Goal: Task Accomplishment & Management: Use online tool/utility

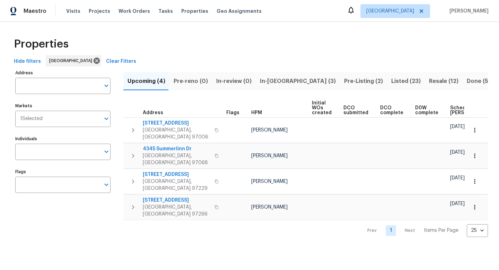
click at [265, 82] on span "In-reno (3)" at bounding box center [298, 81] width 76 height 10
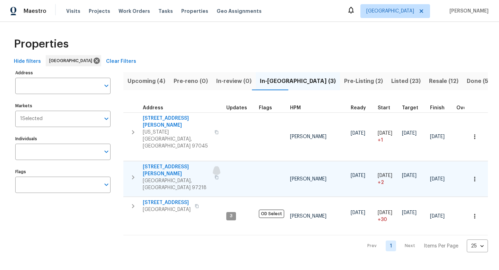
click at [215, 175] on icon "button" at bounding box center [216, 177] width 3 height 4
click at [429, 82] on span "Resale (12)" at bounding box center [443, 81] width 29 height 10
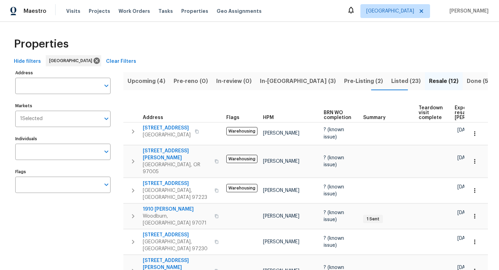
click at [456, 109] on span "Expected resale COE" at bounding box center [474, 112] width 39 height 15
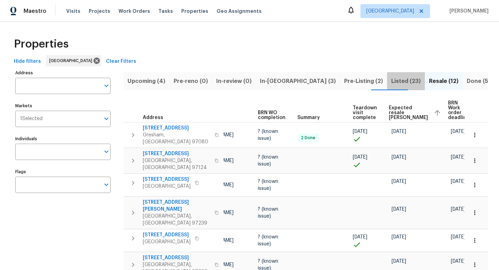
click at [392, 81] on span "Listed (23)" at bounding box center [406, 81] width 29 height 10
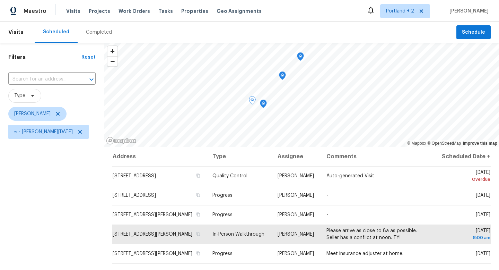
scroll to position [24, 0]
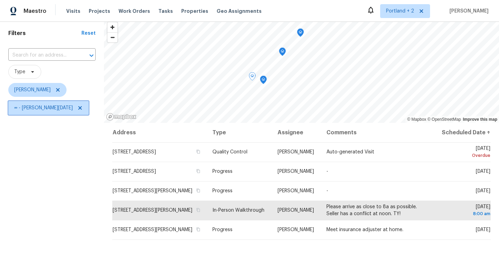
click at [77, 106] on icon at bounding box center [80, 108] width 6 height 6
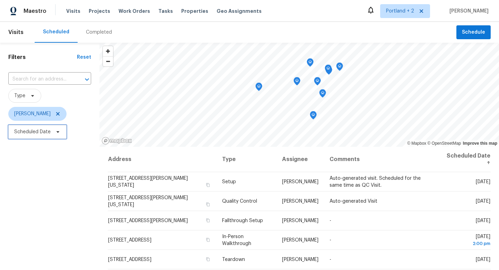
click at [58, 134] on icon at bounding box center [58, 132] width 6 height 6
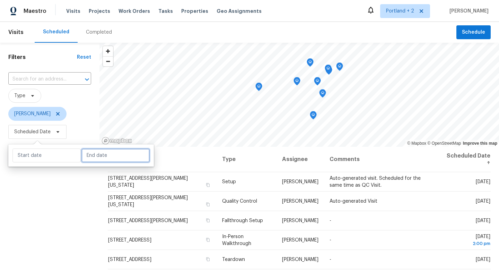
select select "8"
select select "2025"
select select "9"
select select "2025"
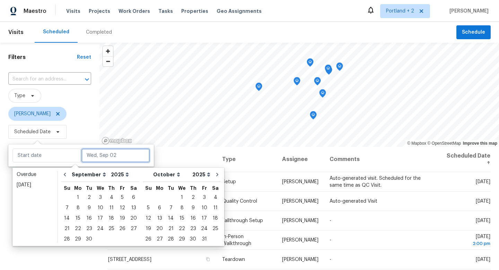
click at [113, 155] on input "text" at bounding box center [116, 155] width 68 height 14
click at [87, 197] on div "2" at bounding box center [89, 197] width 11 height 10
type input "Tue, Sep 02"
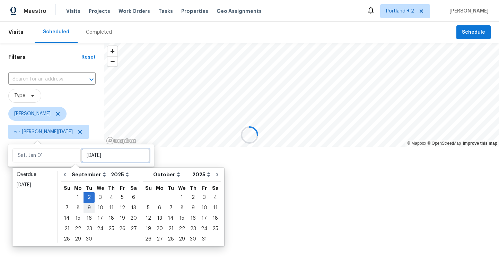
type input "Tue, Sep 02"
type input "Sun, Sep 21"
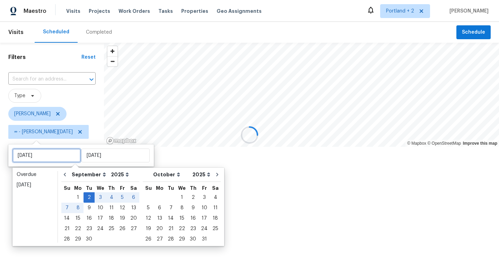
type input "Tue, Sep 02"
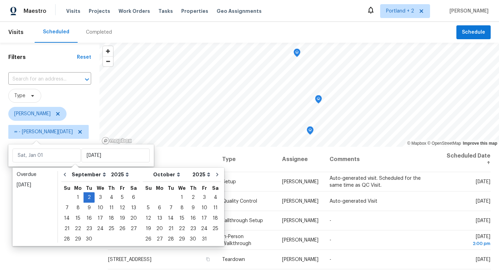
click at [29, 257] on div "Filters Reset ​ Type Karen Mattingley ∞ - Tue, Sep 02" at bounding box center [50, 203] width 100 height 320
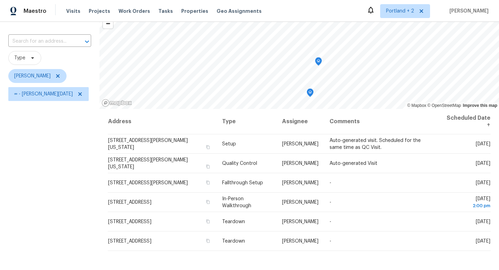
scroll to position [40, 0]
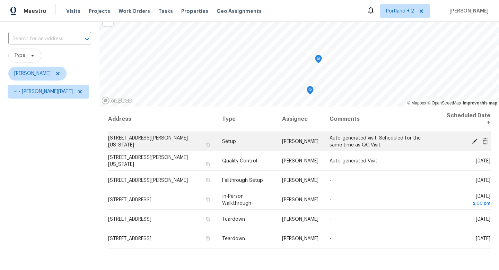
click at [473, 141] on icon at bounding box center [475, 141] width 6 height 6
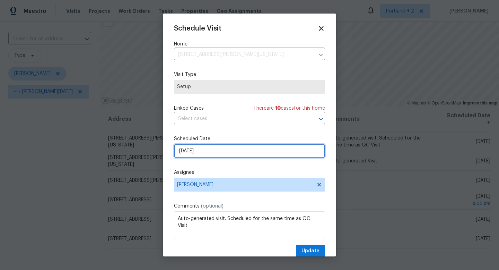
click at [206, 155] on input "9/2/2025" at bounding box center [249, 151] width 151 height 14
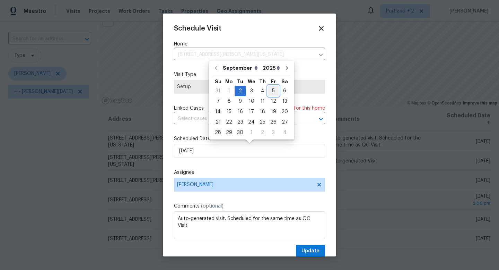
click at [270, 91] on div "5" at bounding box center [273, 91] width 11 height 10
type input "9/5/2025"
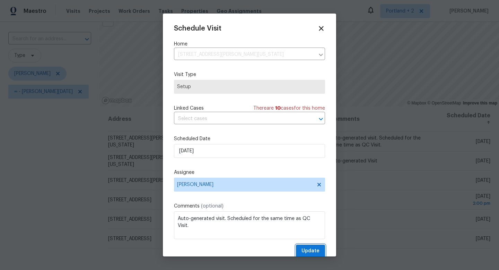
click at [308, 253] on span "Update" at bounding box center [311, 251] width 18 height 9
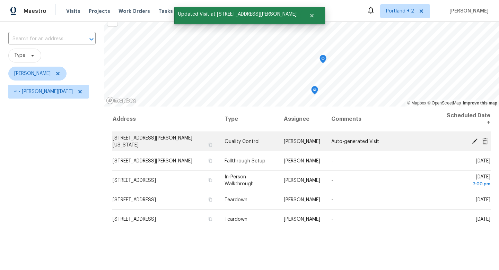
click at [475, 138] on icon at bounding box center [475, 141] width 6 height 6
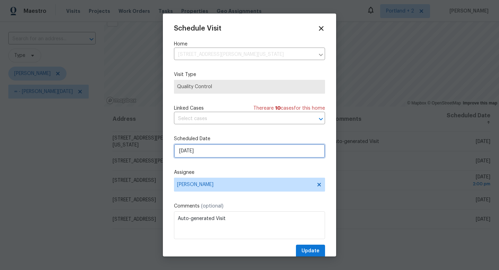
click at [223, 153] on input "9/2/2025" at bounding box center [249, 151] width 151 height 14
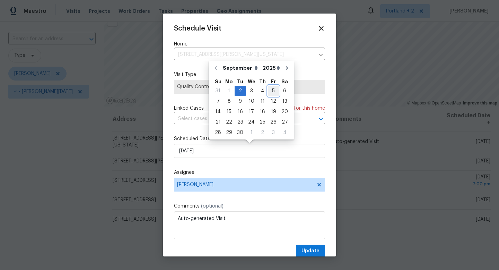
click at [272, 88] on div "5" at bounding box center [273, 91] width 11 height 10
type input "9/5/2025"
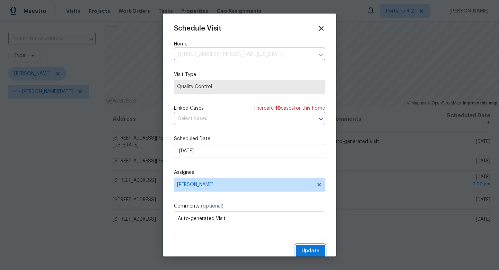
click at [306, 252] on span "Update" at bounding box center [311, 251] width 18 height 9
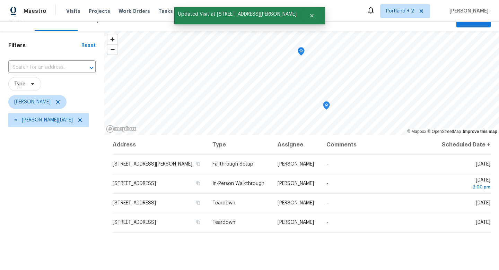
scroll to position [10, 0]
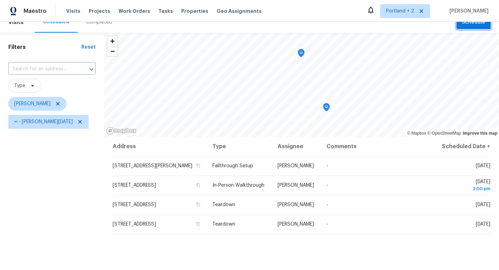
click at [473, 24] on span "Schedule" at bounding box center [473, 22] width 23 height 9
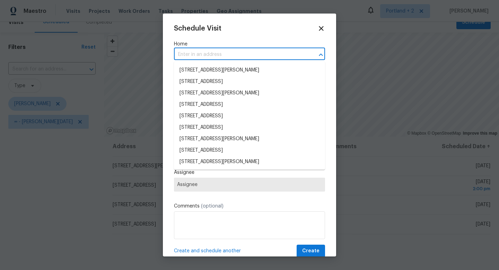
click at [218, 52] on input "text" at bounding box center [240, 54] width 132 height 11
paste input "5906 NE Sumner St Portland OR 97218"
type input "5906 NE Sumner St Portland OR 97218"
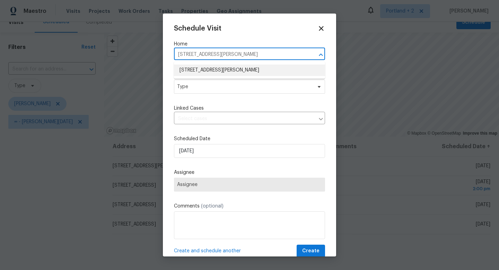
click at [214, 70] on li "5906 NE Sumner St, Portland, OR 97218" at bounding box center [249, 70] width 151 height 11
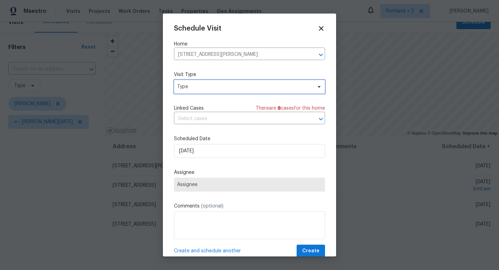
click at [209, 89] on span "Type" at bounding box center [244, 86] width 135 height 7
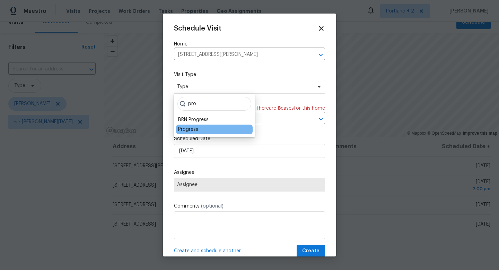
type input "pro"
click at [184, 127] on div "Progress" at bounding box center [188, 129] width 20 height 7
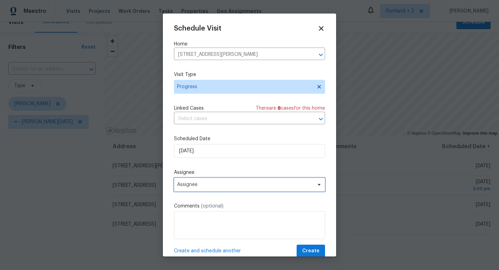
click at [216, 190] on span "Assignee" at bounding box center [249, 185] width 151 height 14
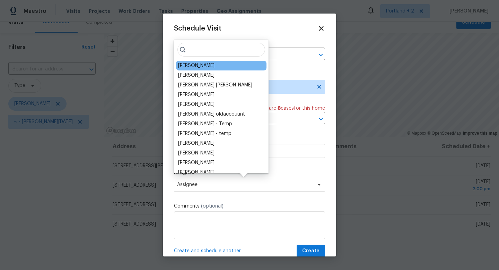
click at [217, 67] on div "[PERSON_NAME]" at bounding box center [221, 66] width 91 height 10
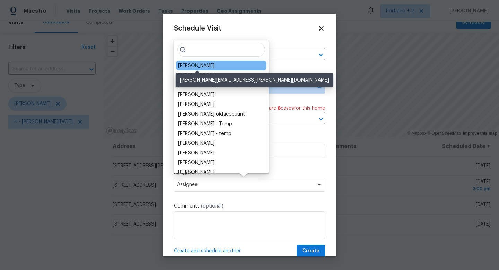
click at [205, 67] on div "[PERSON_NAME]" at bounding box center [196, 65] width 36 height 7
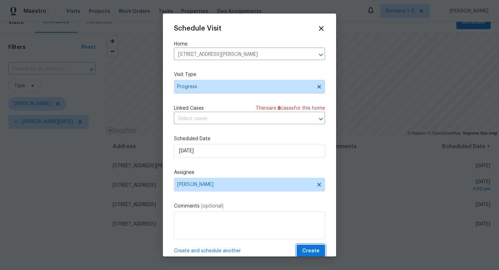
click at [314, 252] on span "Create" at bounding box center [310, 251] width 17 height 9
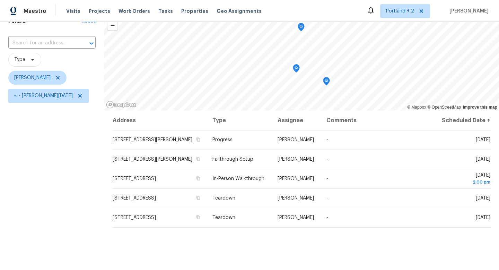
scroll to position [0, 0]
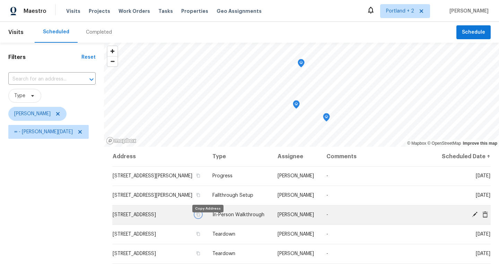
click at [200, 216] on icon "button" at bounding box center [198, 214] width 4 height 4
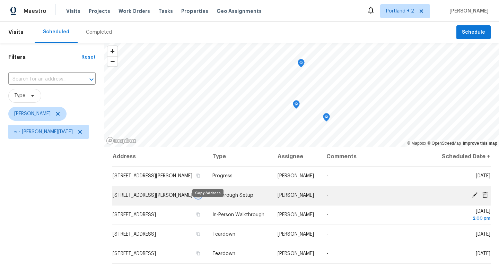
click at [200, 197] on icon "button" at bounding box center [198, 195] width 3 height 4
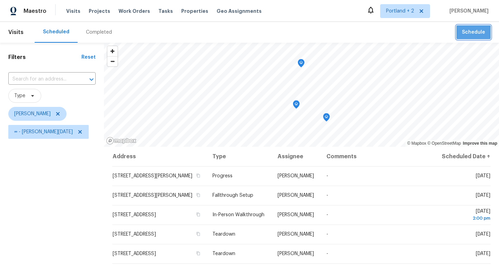
click at [472, 34] on span "Schedule" at bounding box center [473, 32] width 23 height 9
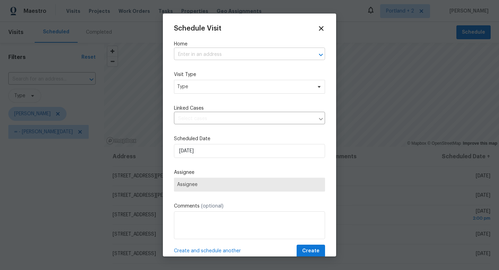
click at [232, 54] on input "text" at bounding box center [240, 54] width 132 height 11
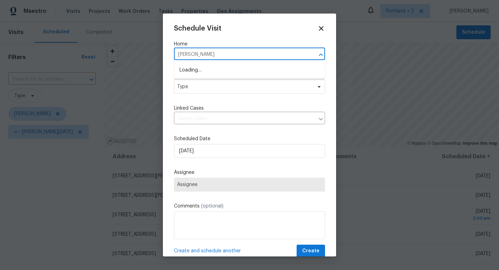
type input "gilman"
click at [228, 71] on li "2285 Gilman Dr, Oregon City, OR 97045" at bounding box center [249, 70] width 151 height 11
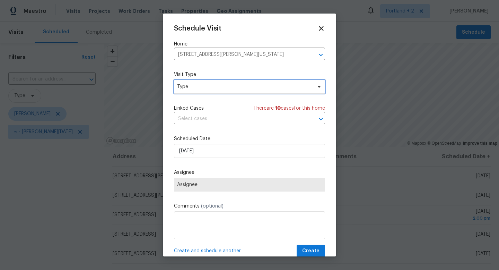
click at [213, 86] on span "Type" at bounding box center [244, 86] width 135 height 7
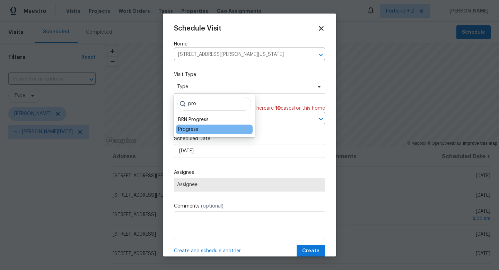
type input "pro"
click at [186, 129] on div "Progress" at bounding box center [188, 129] width 20 height 7
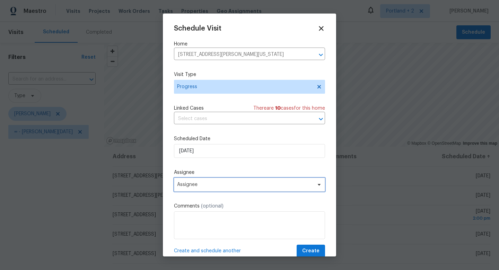
click at [204, 189] on span "Assignee" at bounding box center [249, 185] width 151 height 14
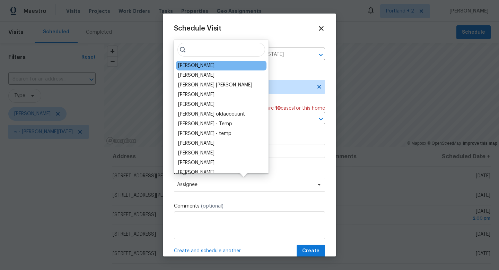
click at [210, 64] on div "[PERSON_NAME]" at bounding box center [196, 65] width 36 height 7
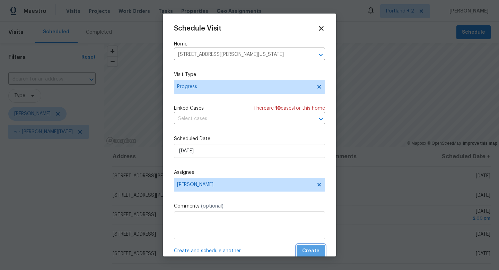
click at [322, 254] on button "Create" at bounding box center [311, 251] width 28 height 13
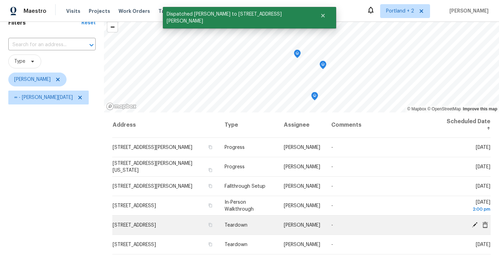
scroll to position [34, 0]
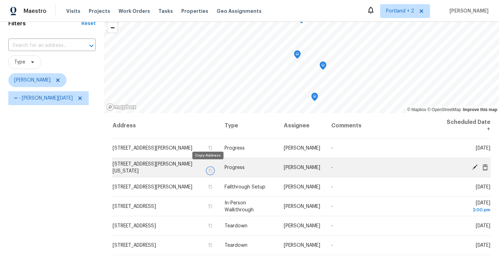
click at [208, 169] on icon "button" at bounding box center [210, 171] width 4 height 4
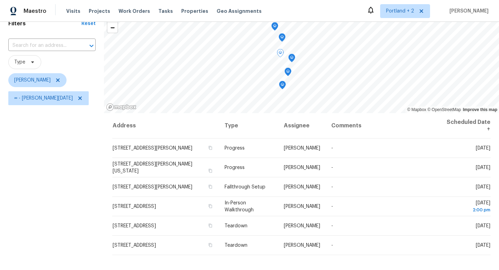
click at [10, 189] on div "Filters Reset ​ Type Karen Mattingley ∞ - Tue, Sep 02" at bounding box center [52, 169] width 104 height 320
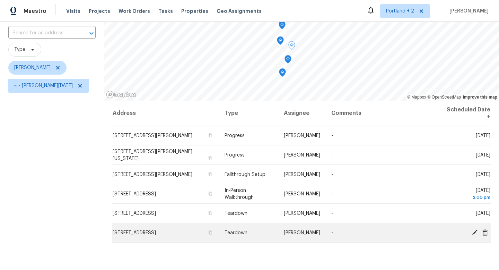
scroll to position [46, 0]
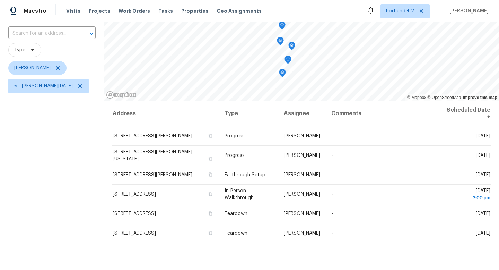
click at [59, 149] on div "Filters Reset ​ Type Karen Mattingley ∞ - Tue, Sep 02" at bounding box center [52, 157] width 104 height 320
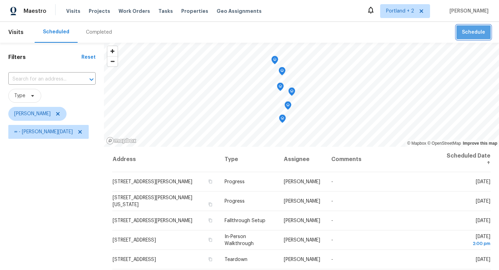
click at [472, 28] on span "Schedule" at bounding box center [473, 32] width 23 height 9
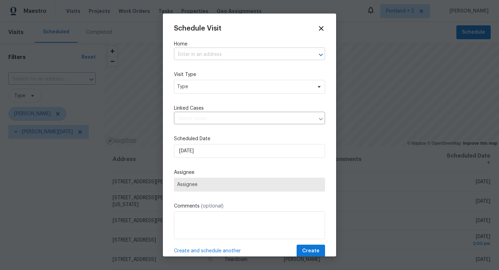
click at [259, 53] on input "text" at bounding box center [240, 54] width 132 height 11
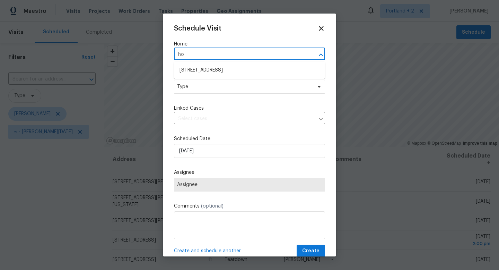
type input "h"
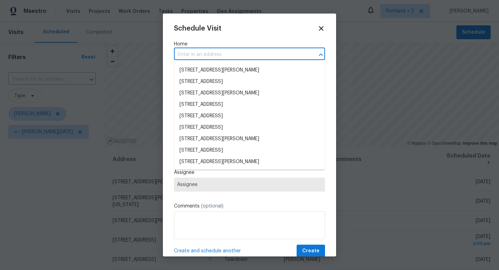
paste input "13019 NE 8th Pl Vancouver WA 98684"
type input "13019 NE 8th Pl Vancouver WA 98684"
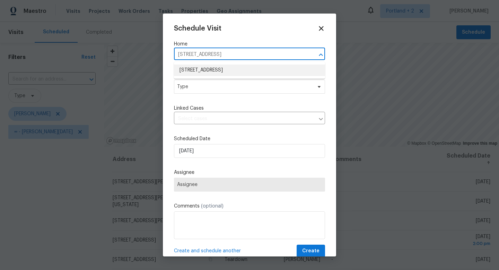
click at [255, 70] on li "13019 NE 8th Pl, Vancouver, WA 98684" at bounding box center [249, 70] width 151 height 11
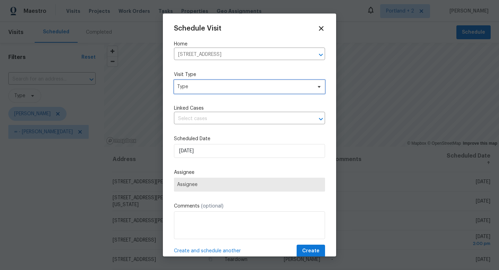
click at [233, 92] on span "Type" at bounding box center [249, 87] width 151 height 14
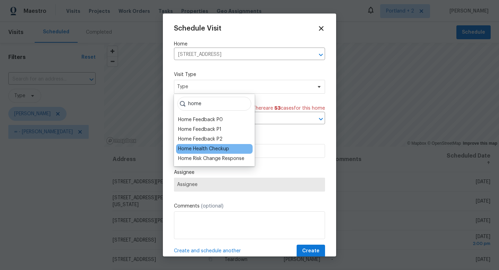
type input "home"
click at [217, 148] on div "Home Health Checkup" at bounding box center [203, 148] width 51 height 7
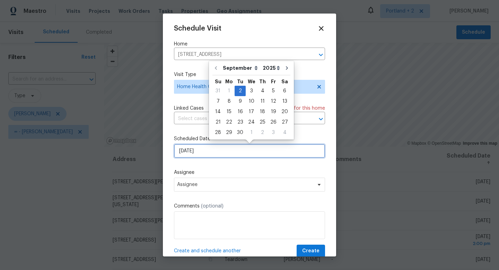
click at [214, 150] on input "9/2/2025" at bounding box center [249, 151] width 151 height 14
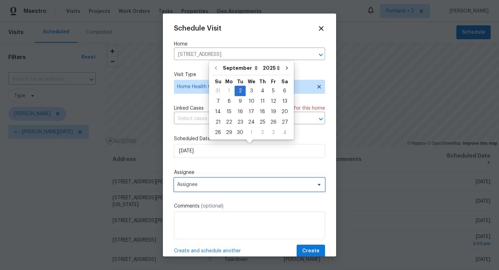
drag, startPoint x: 221, startPoint y: 185, endPoint x: 221, endPoint y: 179, distance: 5.9
click at [221, 185] on span "Assignee" at bounding box center [245, 185] width 136 height 6
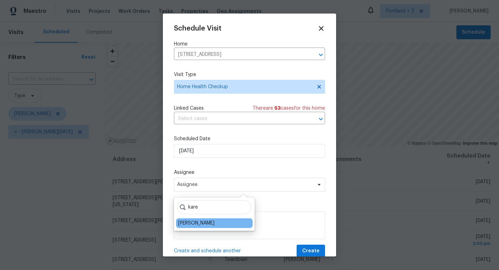
type input "kare"
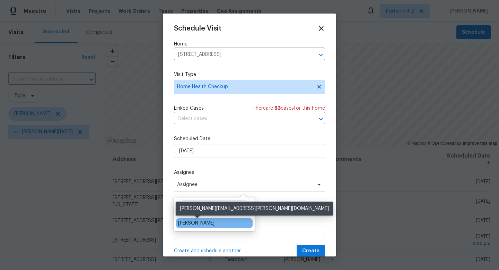
click at [198, 223] on div "[PERSON_NAME]" at bounding box center [196, 223] width 36 height 7
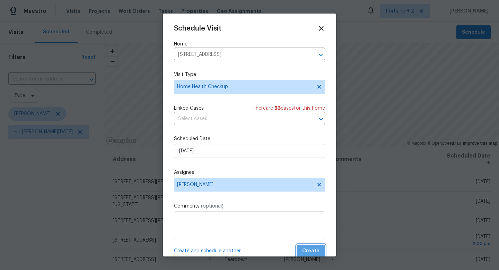
click at [317, 249] on span "Create" at bounding box center [310, 251] width 17 height 9
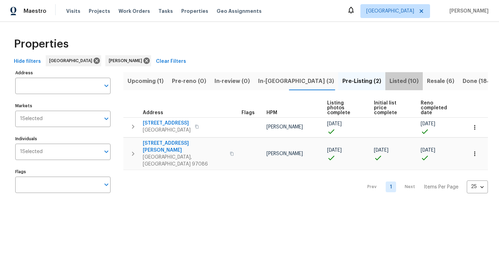
click at [390, 77] on span "Listed (10)" at bounding box center [404, 81] width 29 height 10
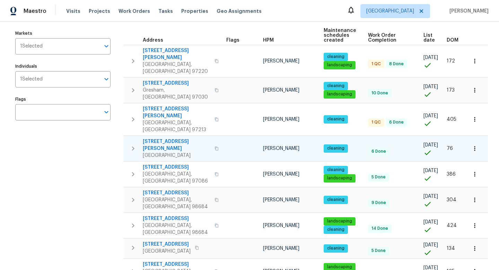
scroll to position [81, 0]
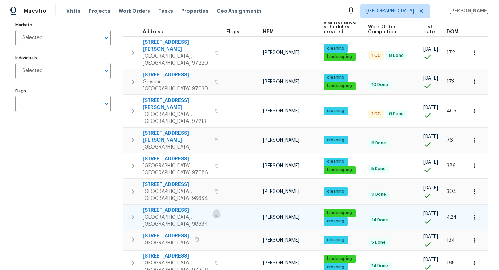
click at [213, 209] on button "button" at bounding box center [217, 217] width 8 height 17
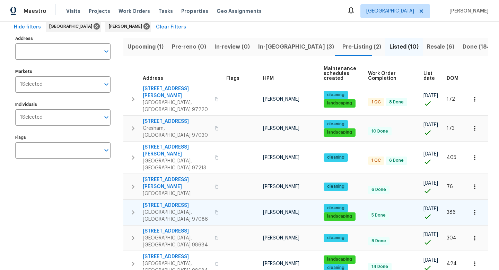
scroll to position [0, 0]
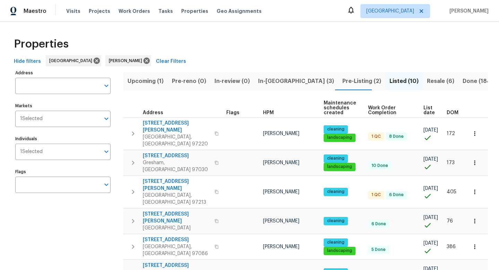
click at [427, 83] on span "Resale (6)" at bounding box center [440, 81] width 27 height 10
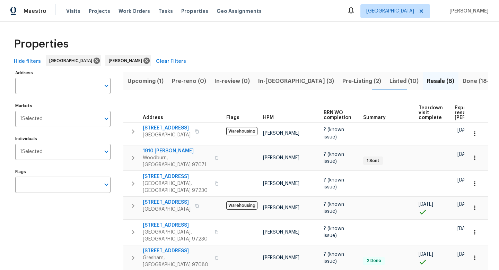
click at [456, 109] on span "Expected resale COE" at bounding box center [474, 112] width 39 height 15
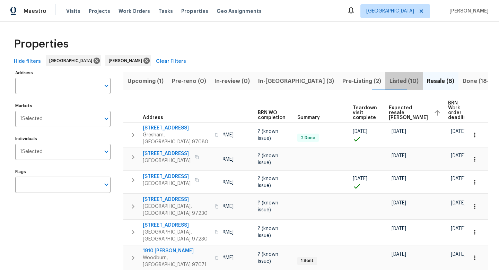
click at [390, 81] on span "Listed (10)" at bounding box center [404, 81] width 29 height 10
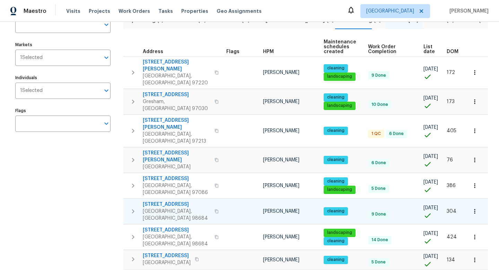
scroll to position [76, 0]
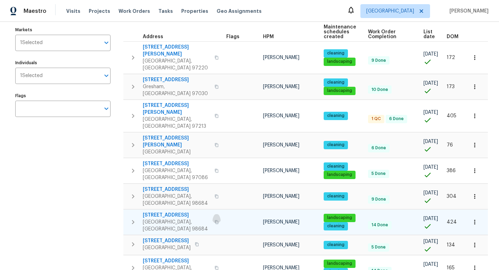
click at [215, 220] on icon "button" at bounding box center [217, 222] width 4 height 4
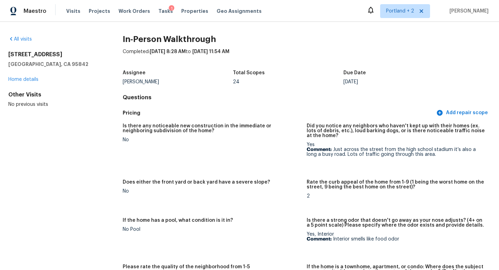
scroll to position [657, 0]
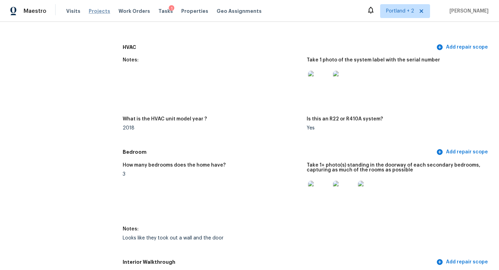
click at [96, 10] on span "Projects" at bounding box center [100, 11] width 22 height 7
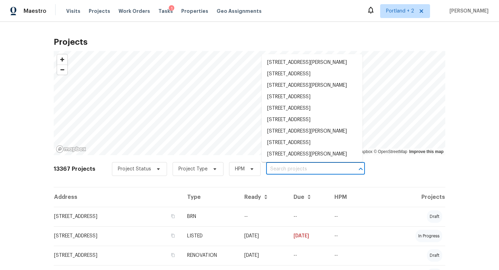
click at [291, 168] on input "text" at bounding box center [305, 169] width 79 height 11
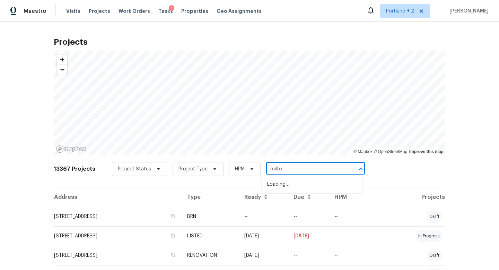
type input "[PERSON_NAME]"
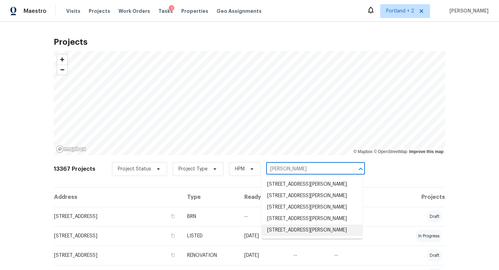
click at [337, 236] on li "[STREET_ADDRESS][PERSON_NAME]" at bounding box center [312, 229] width 101 height 11
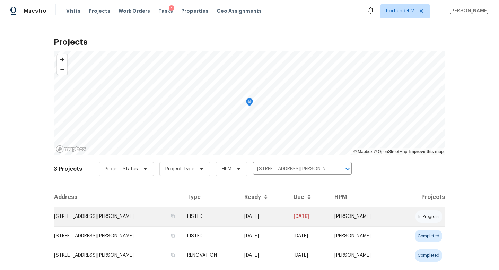
click at [100, 215] on td "8408 NE Milton St, Portland, OR 97220" at bounding box center [118, 216] width 128 height 19
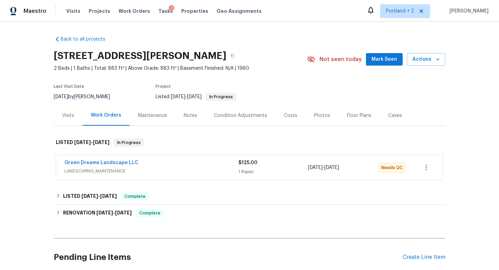
click at [170, 170] on span "LANDSCAPING_MAINTENANCE" at bounding box center [152, 171] width 174 height 7
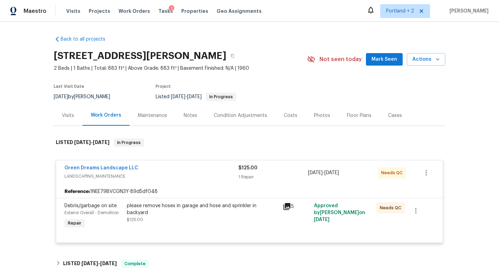
click at [151, 211] on div "please remove hoses in garage and hose and sprinkler in backyard $125.00" at bounding box center [203, 212] width 152 height 21
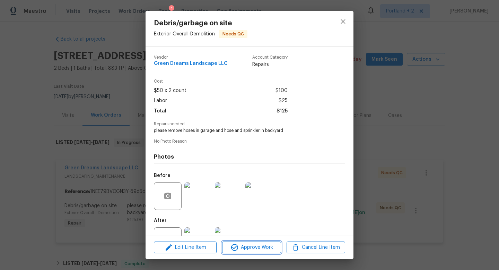
click at [252, 248] on span "Approve Work" at bounding box center [251, 247] width 54 height 9
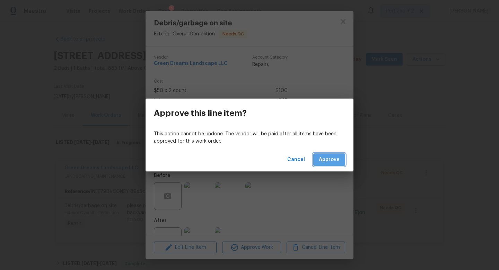
click at [335, 157] on span "Approve" at bounding box center [329, 159] width 21 height 9
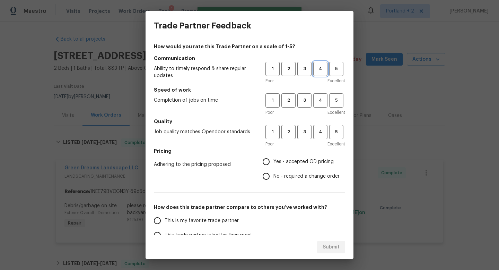
click at [318, 70] on span "4" at bounding box center [320, 69] width 13 height 8
click at [318, 96] on span "4" at bounding box center [320, 100] width 13 height 8
click at [304, 129] on span "3" at bounding box center [304, 132] width 13 height 8
click at [274, 161] on input "Yes - accepted OD pricing" at bounding box center [266, 161] width 15 height 15
radio input "true"
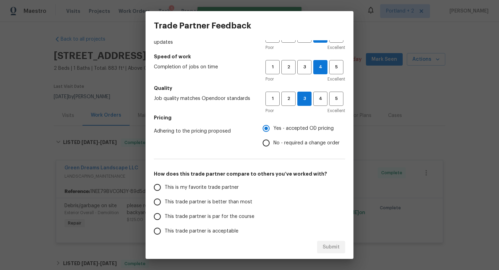
scroll to position [36, 0]
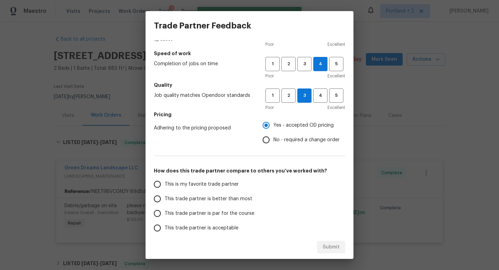
click at [166, 197] on span "This trade partner is better than most" at bounding box center [209, 198] width 88 height 7
click at [165, 197] on input "This trade partner is better than most" at bounding box center [157, 198] width 15 height 15
click at [336, 242] on button "Submit" at bounding box center [331, 247] width 28 height 13
radio input "true"
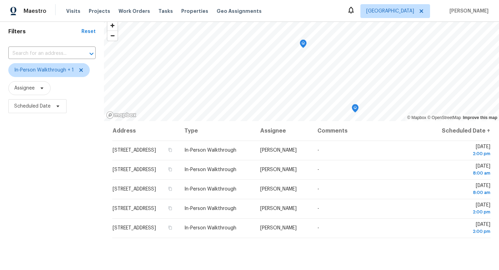
scroll to position [13, 0]
